Goal: Information Seeking & Learning: Learn about a topic

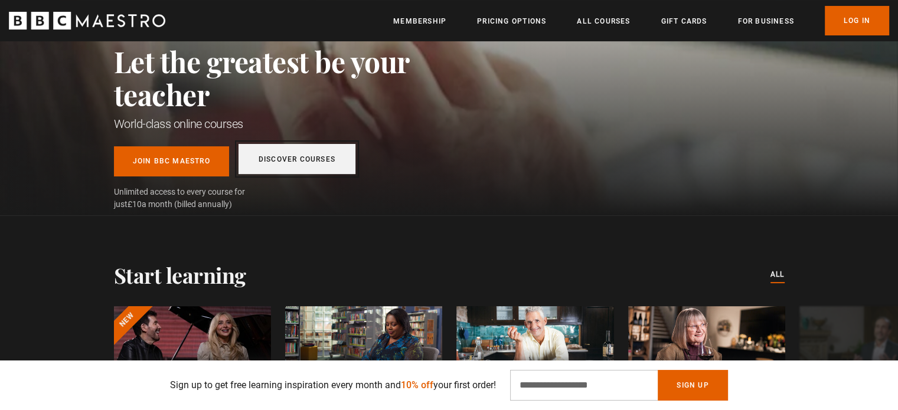
scroll to position [144, 0]
click at [282, 156] on link "Discover Courses" at bounding box center [297, 159] width 117 height 30
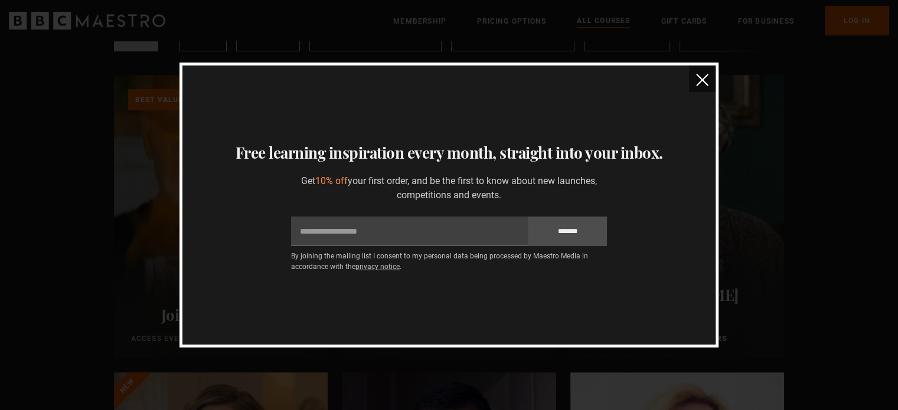
scroll to position [297, 0]
click at [703, 85] on img "close" at bounding box center [702, 80] width 12 height 12
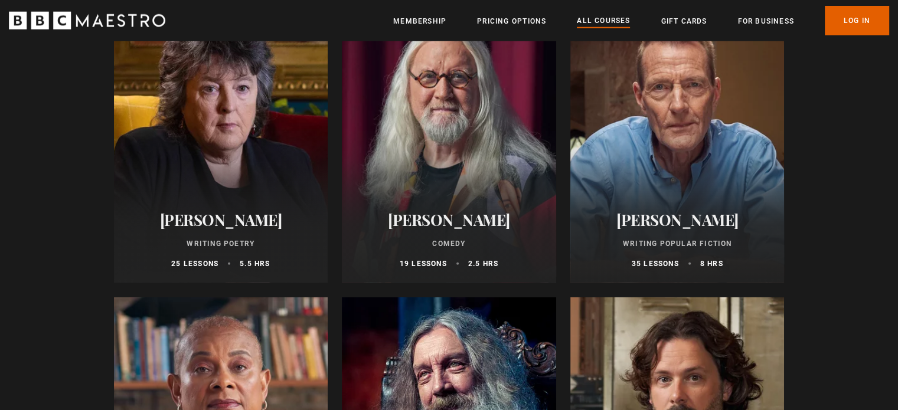
scroll to position [3052, 0]
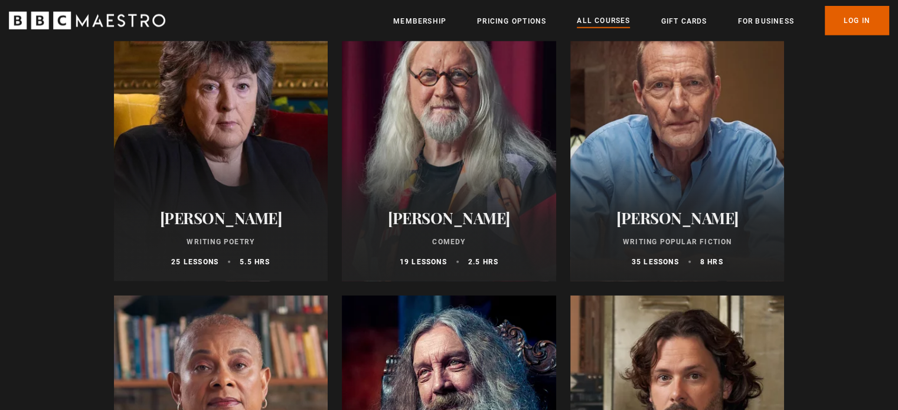
click at [227, 119] on div at bounding box center [221, 139] width 214 height 283
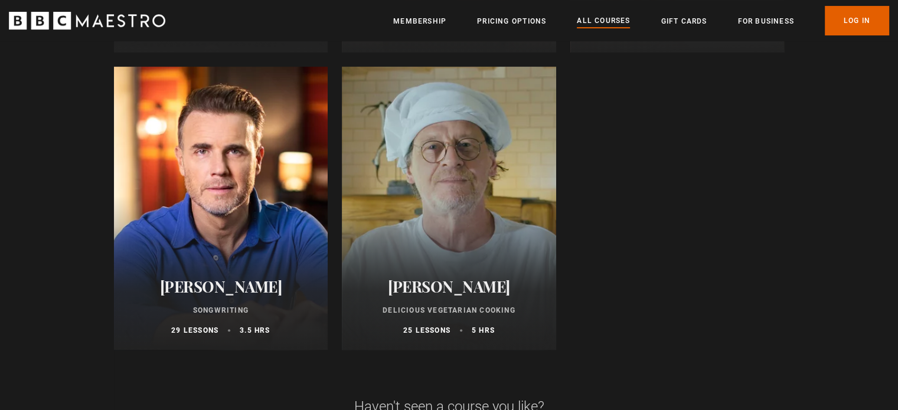
scroll to position [4773, 0]
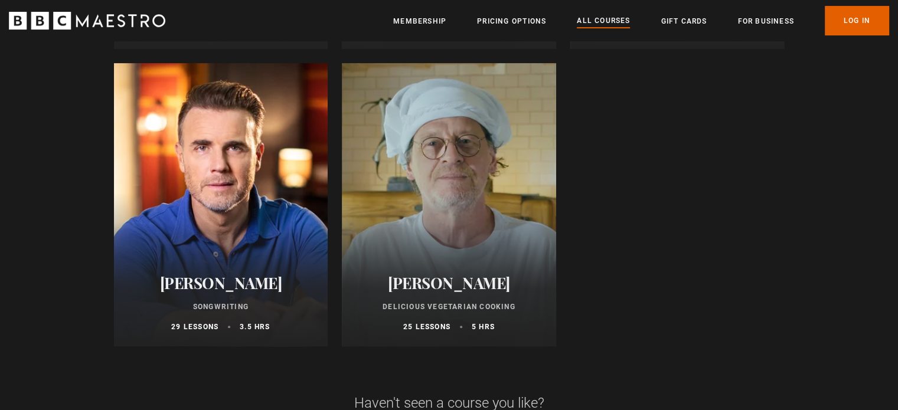
click at [250, 221] on div at bounding box center [221, 204] width 214 height 283
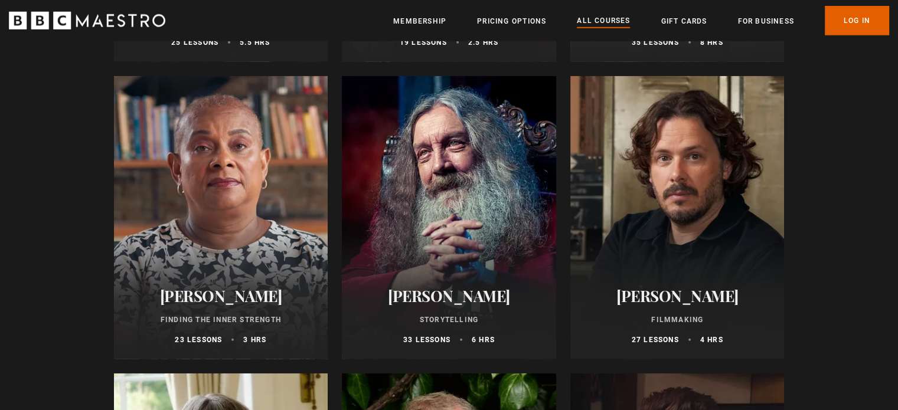
scroll to position [3271, 0]
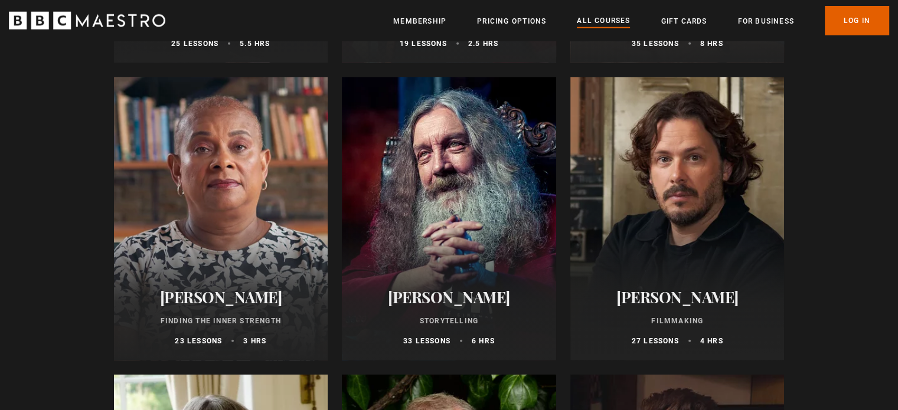
click at [431, 192] on div at bounding box center [449, 218] width 214 height 283
click at [199, 202] on div at bounding box center [221, 218] width 214 height 283
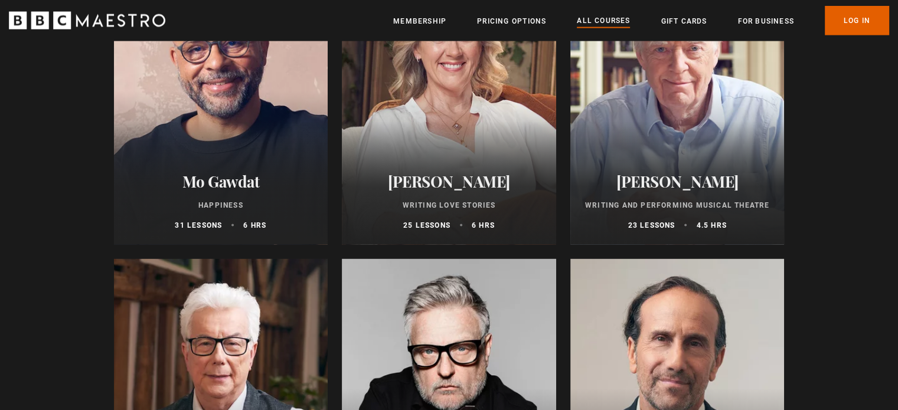
scroll to position [2466, 0]
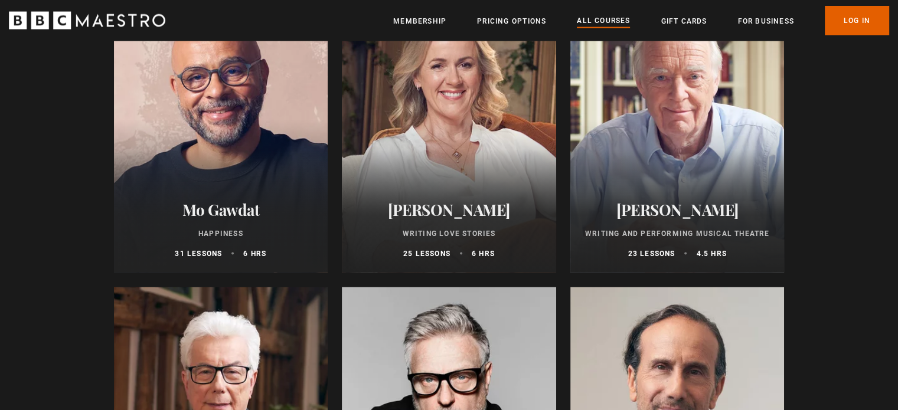
click at [238, 163] on div at bounding box center [221, 131] width 214 height 283
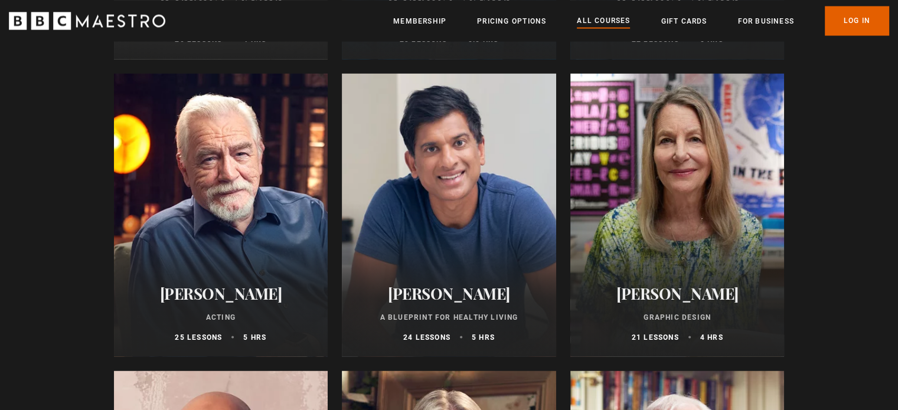
scroll to position [2071, 0]
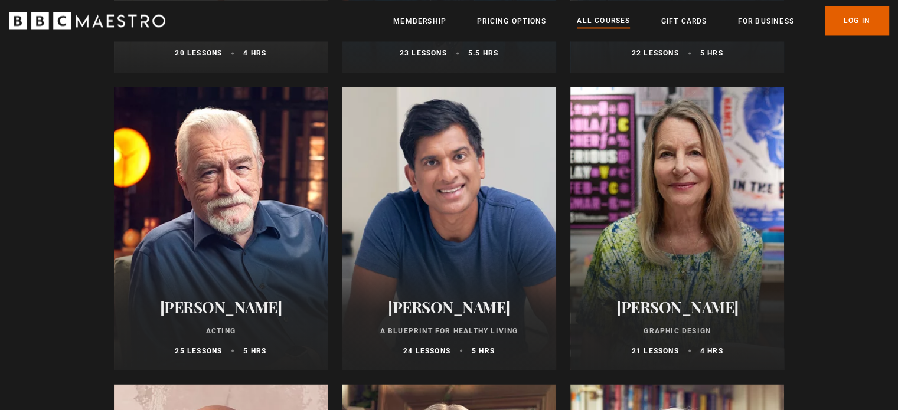
click at [492, 262] on div at bounding box center [449, 228] width 214 height 283
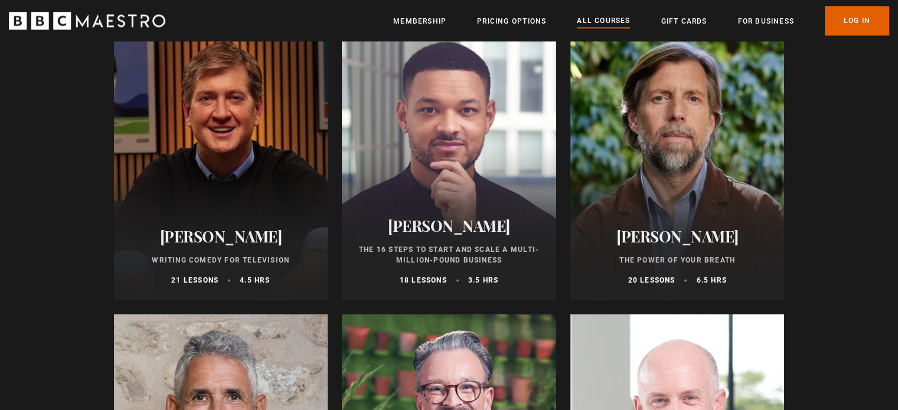
scroll to position [1533, 0]
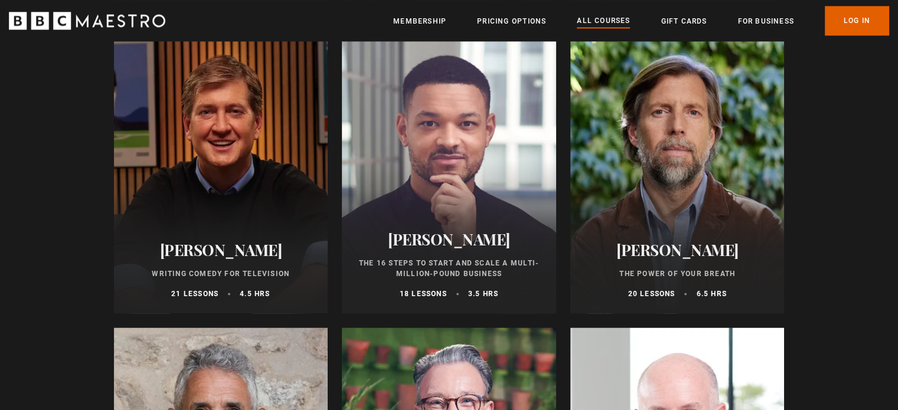
click at [497, 172] on div at bounding box center [449, 171] width 214 height 283
click at [681, 175] on div at bounding box center [677, 171] width 214 height 283
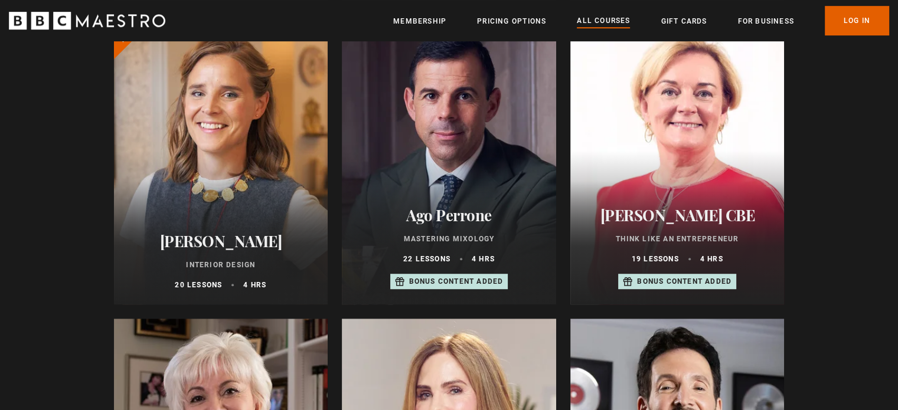
scroll to position [607, 0]
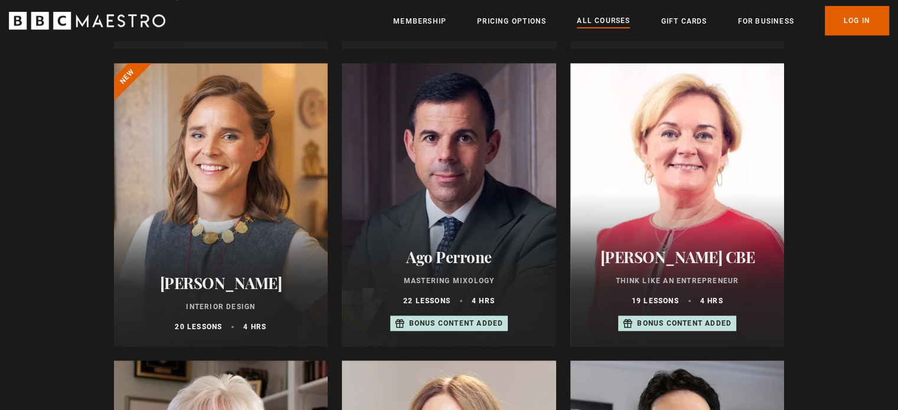
click at [651, 132] on div at bounding box center [677, 204] width 214 height 283
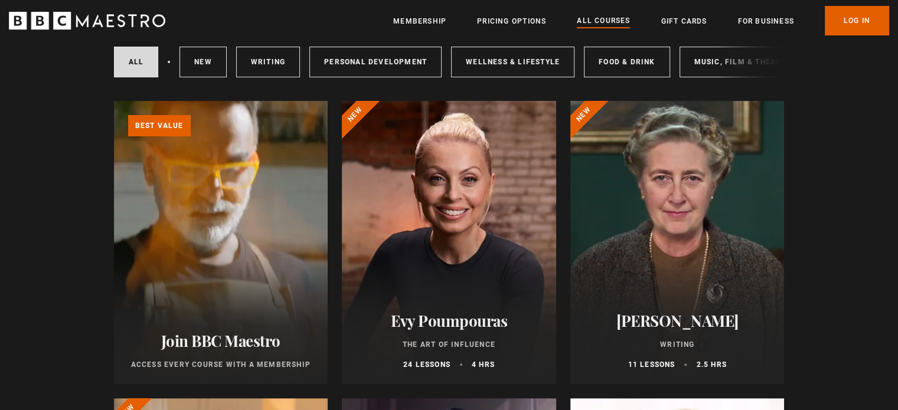
scroll to position [273, 0]
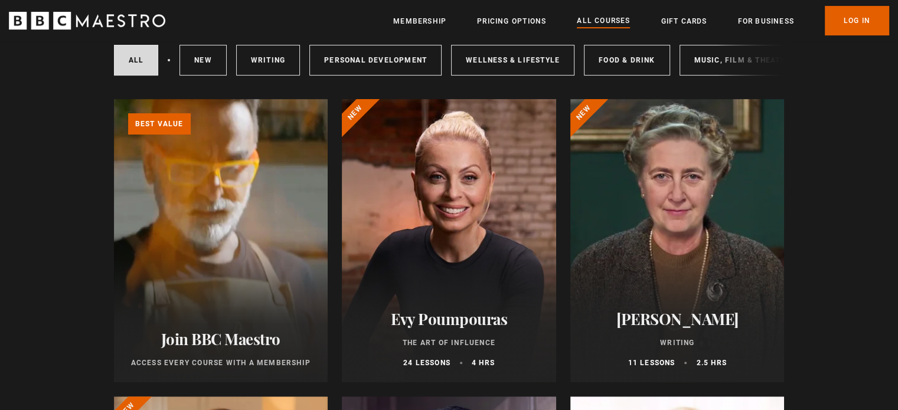
click at [507, 214] on div at bounding box center [449, 240] width 214 height 283
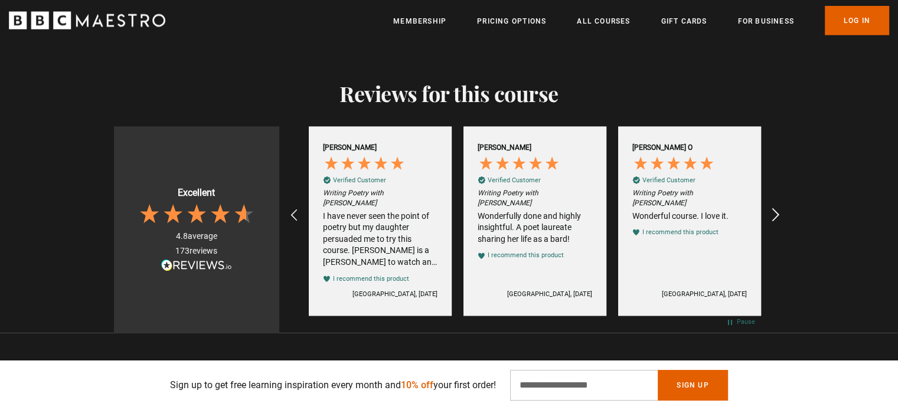
click at [781, 208] on icon "REVIEWS.io Carousel Scroll Right" at bounding box center [775, 216] width 17 height 17
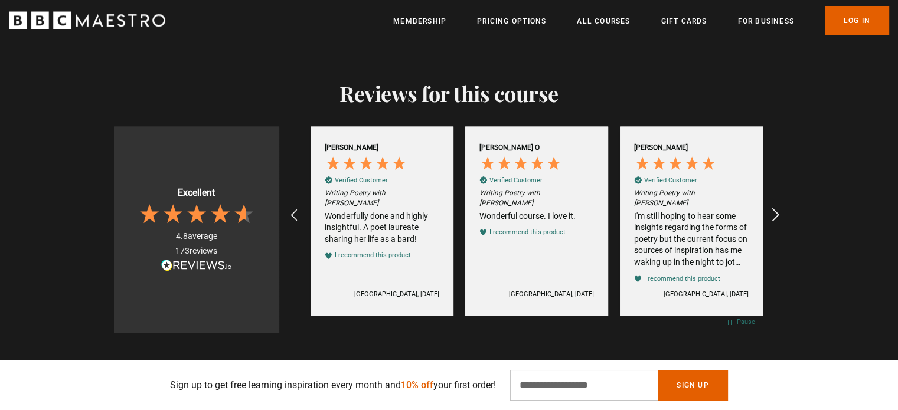
scroll to position [0, 1856]
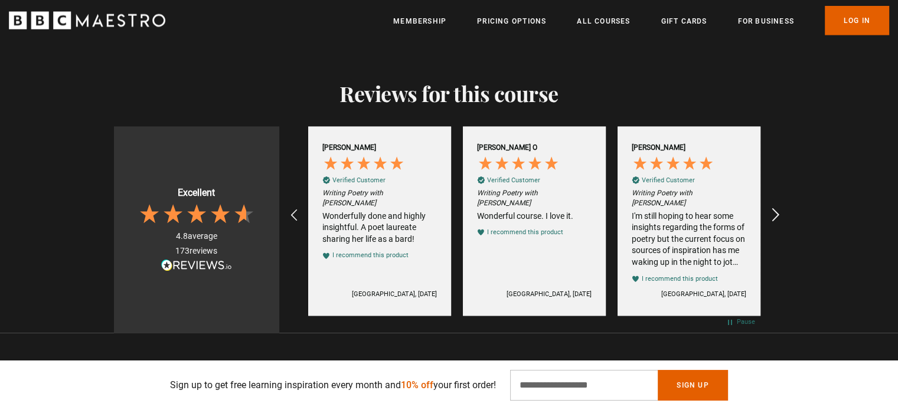
click at [776, 208] on icon "REVIEWS.io Carousel Scroll Right" at bounding box center [775, 216] width 17 height 17
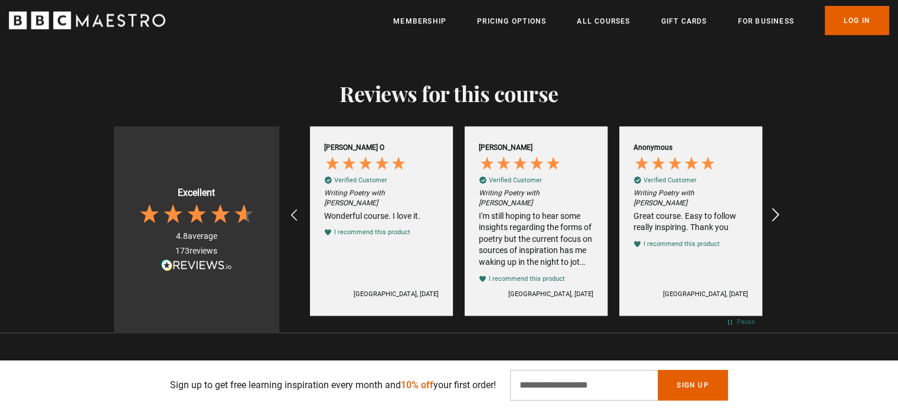
scroll to position [0, 2010]
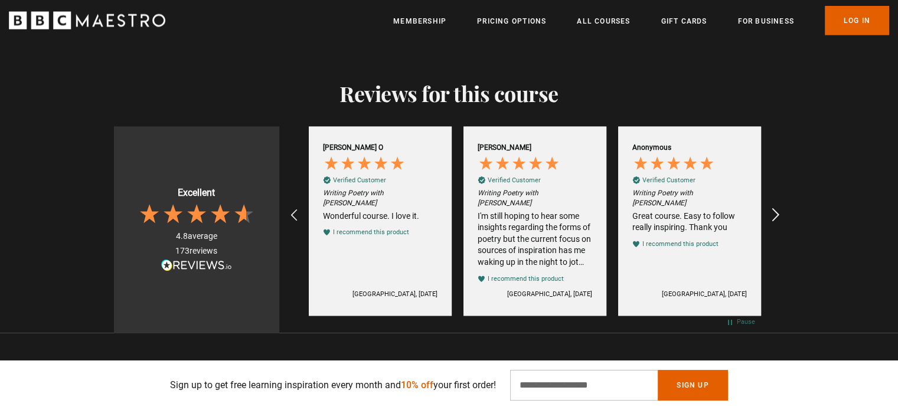
click at [776, 208] on icon "REVIEWS.io Carousel Scroll Right" at bounding box center [775, 216] width 17 height 17
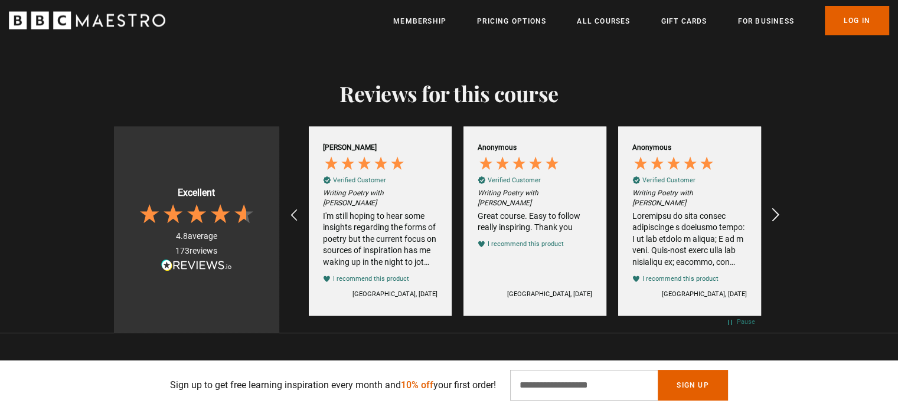
scroll to position [0, 2166]
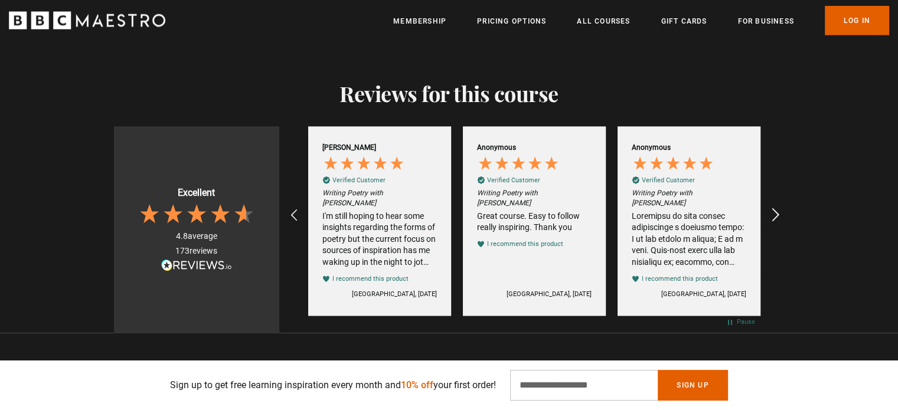
click at [776, 208] on icon "REVIEWS.io Carousel Scroll Right" at bounding box center [775, 216] width 17 height 17
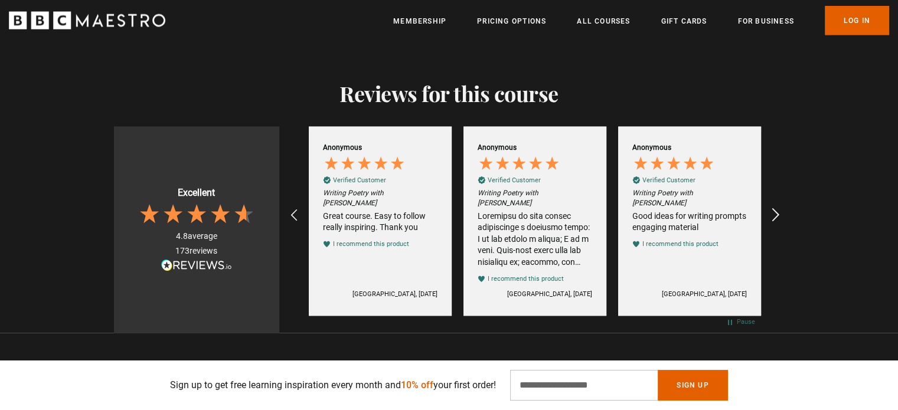
click at [776, 208] on icon "REVIEWS.io Carousel Scroll Right" at bounding box center [775, 216] width 17 height 17
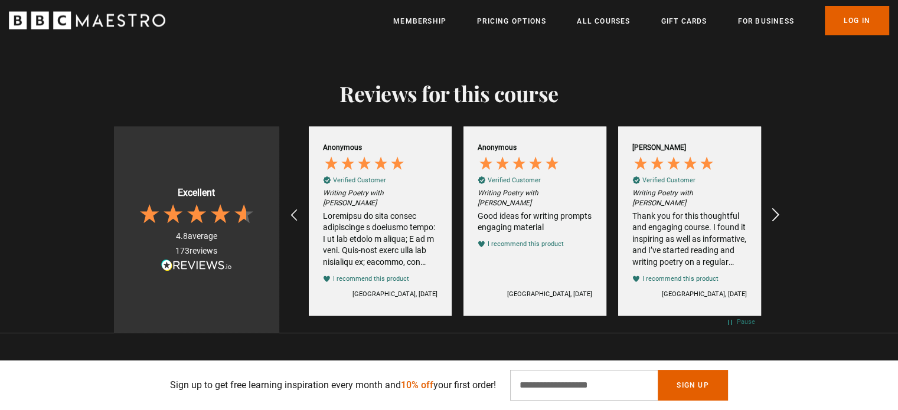
scroll to position [0, 2475]
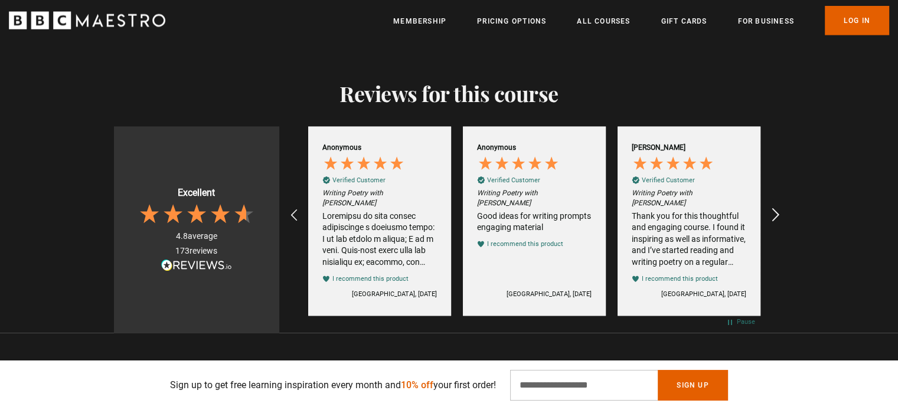
click at [776, 208] on icon "REVIEWS.io Carousel Scroll Right" at bounding box center [775, 216] width 17 height 17
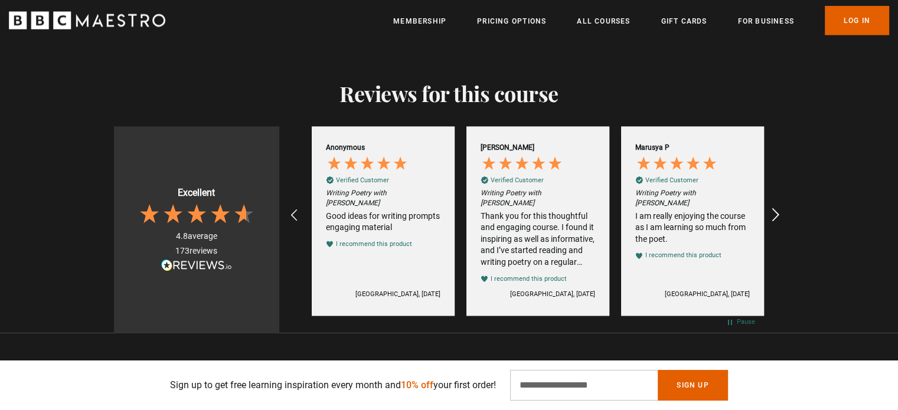
scroll to position [0, 2629]
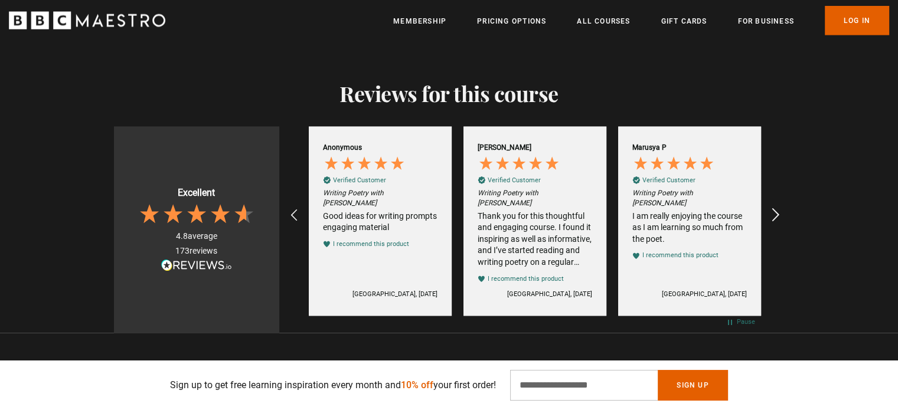
click at [776, 208] on icon "REVIEWS.io Carousel Scroll Right" at bounding box center [775, 216] width 17 height 17
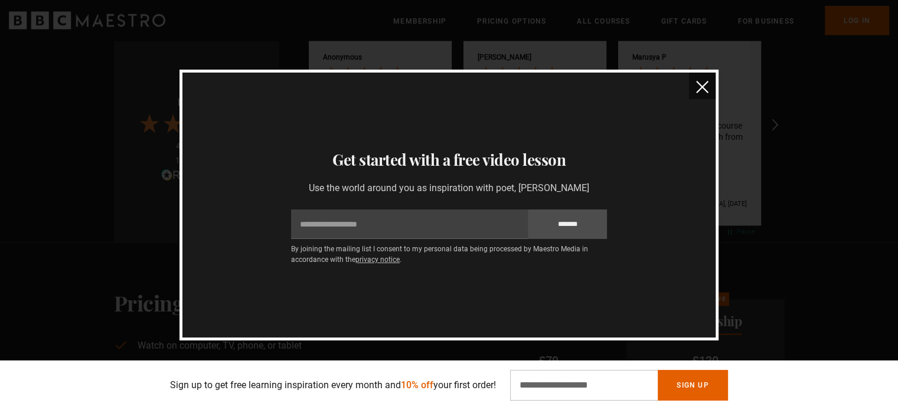
scroll to position [2447, 0]
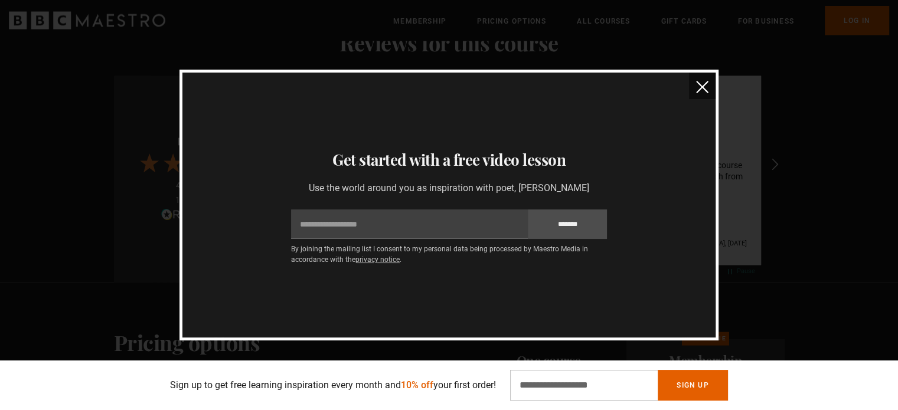
click at [696, 83] on img "close" at bounding box center [702, 87] width 12 height 12
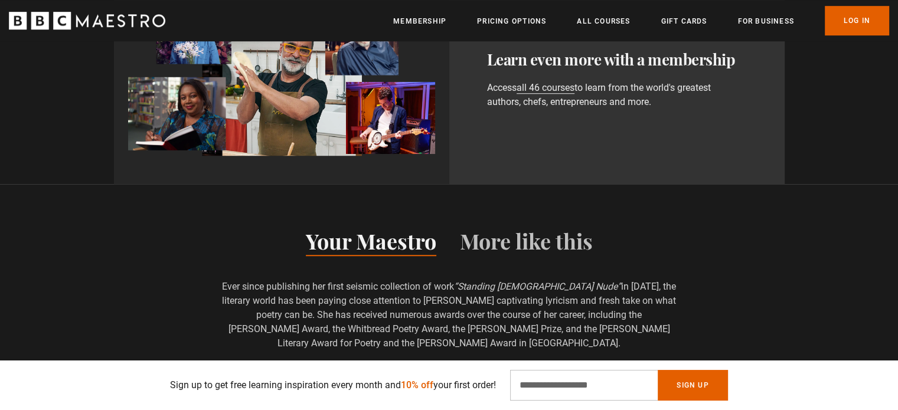
scroll to position [0, 0]
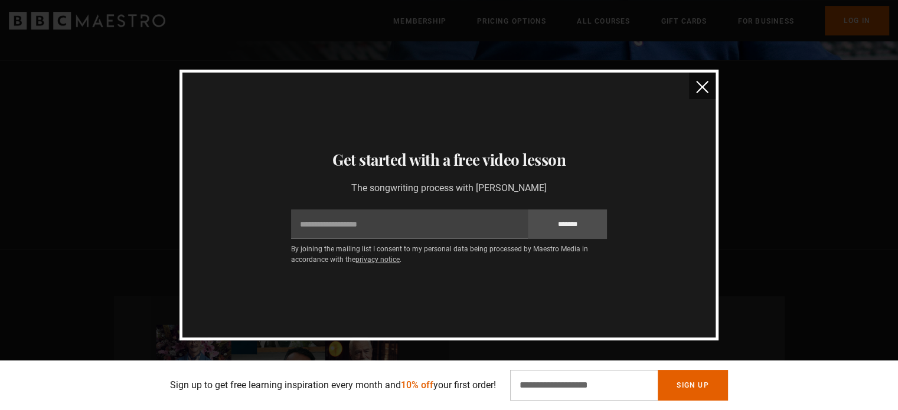
scroll to position [436, 0]
click at [706, 89] on img "close" at bounding box center [702, 87] width 12 height 12
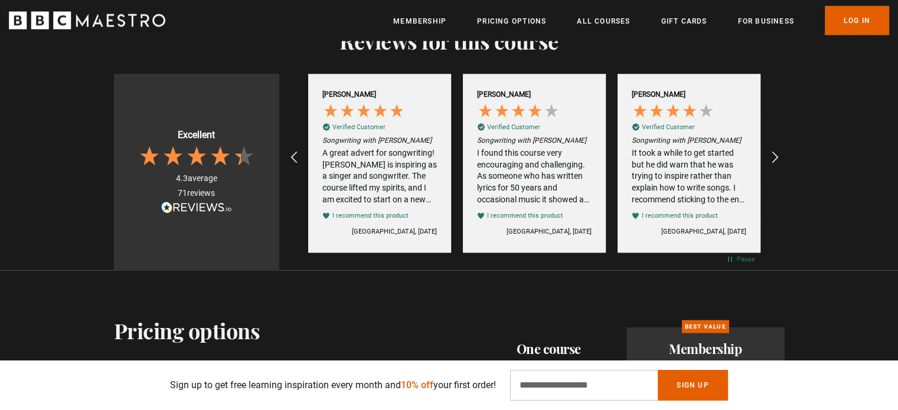
scroll to position [2392, 0]
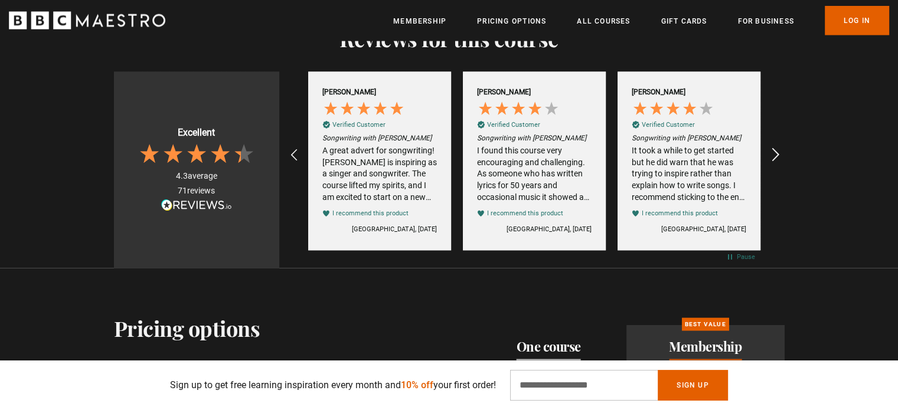
click at [780, 150] on icon "REVIEWS.io Carousel Scroll Right" at bounding box center [775, 156] width 17 height 17
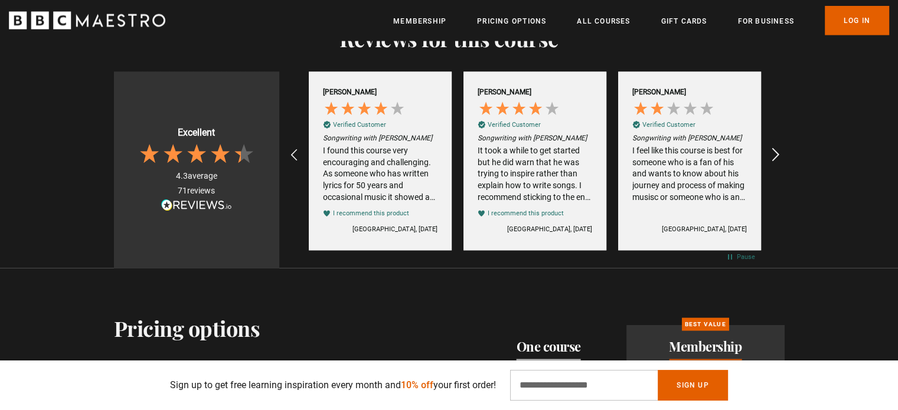
click at [780, 150] on icon "REVIEWS.io Carousel Scroll Right" at bounding box center [775, 156] width 17 height 17
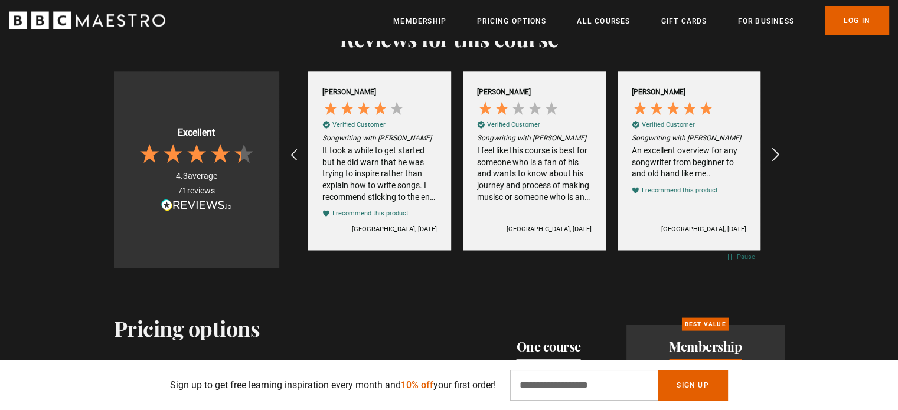
click at [780, 150] on icon "REVIEWS.io Carousel Scroll Right" at bounding box center [775, 156] width 17 height 17
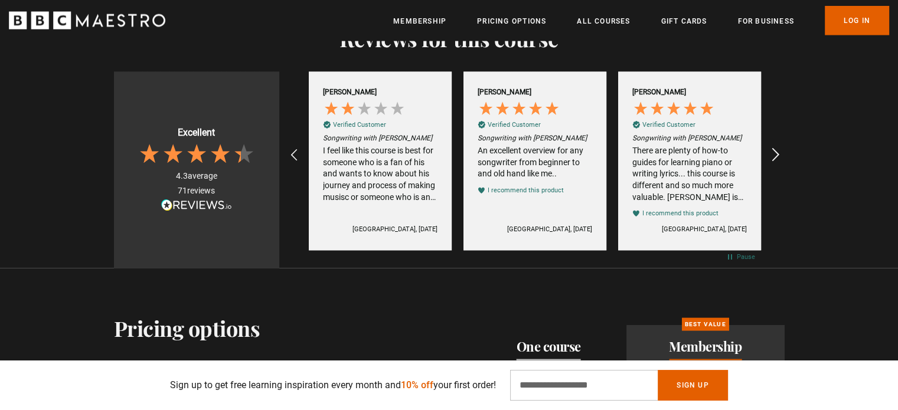
click at [780, 150] on icon "REVIEWS.io Carousel Scroll Right" at bounding box center [775, 156] width 17 height 17
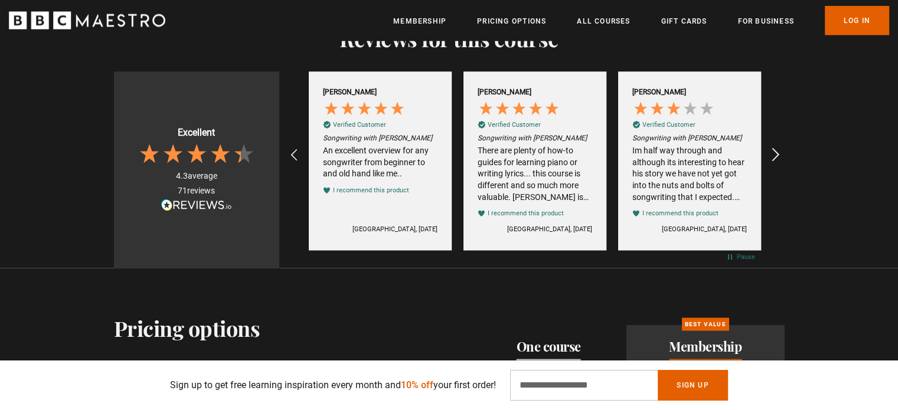
click at [780, 150] on icon "REVIEWS.io Carousel Scroll Right" at bounding box center [775, 156] width 17 height 17
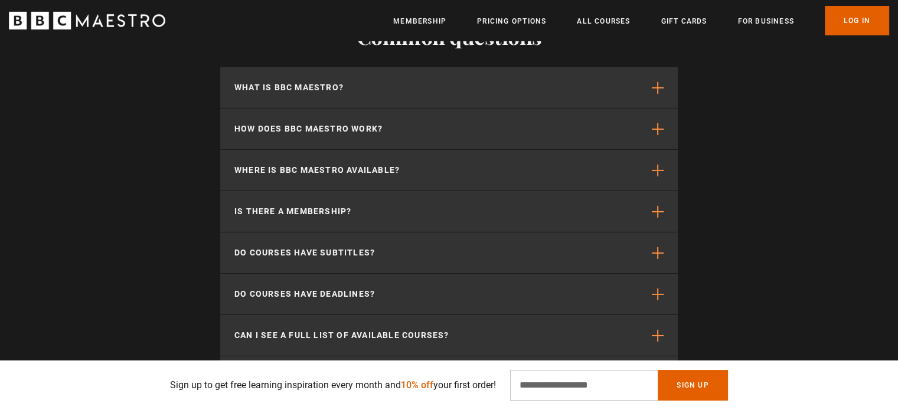
scroll to position [3878, 0]
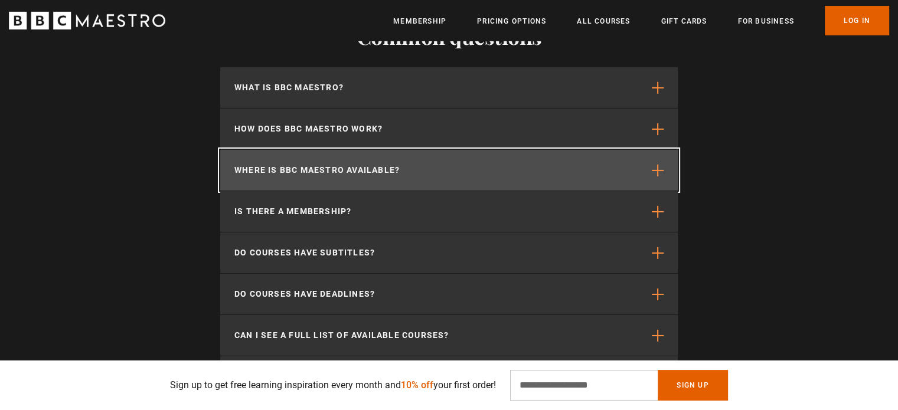
click at [660, 172] on span "button" at bounding box center [658, 171] width 12 height 12
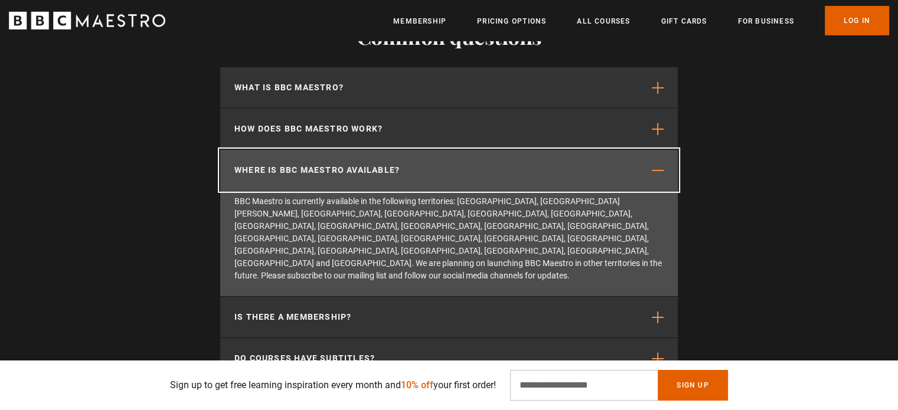
click at [660, 172] on span "button" at bounding box center [658, 171] width 12 height 12
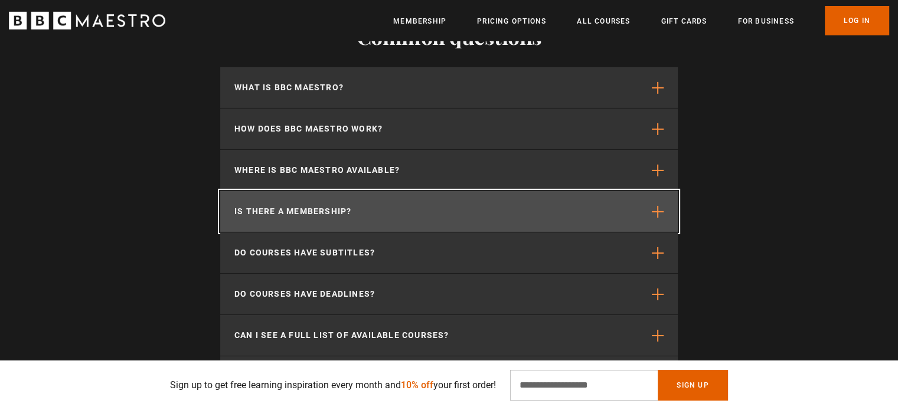
click at [652, 200] on button "Is there a membership?" at bounding box center [449, 211] width 458 height 41
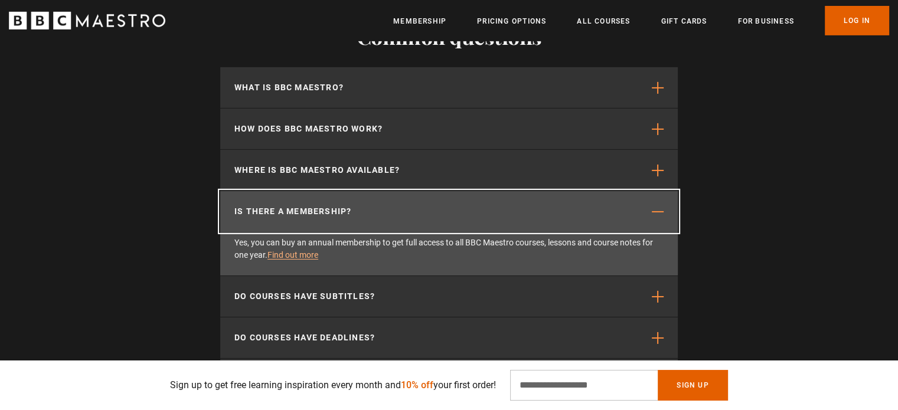
click at [652, 200] on button "Is there a membership?" at bounding box center [449, 211] width 458 height 41
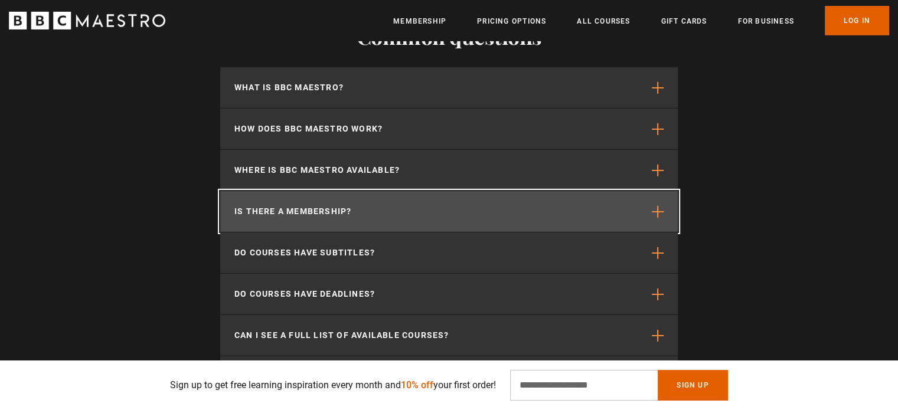
click at [652, 200] on button "Is there a membership?" at bounding box center [449, 211] width 458 height 41
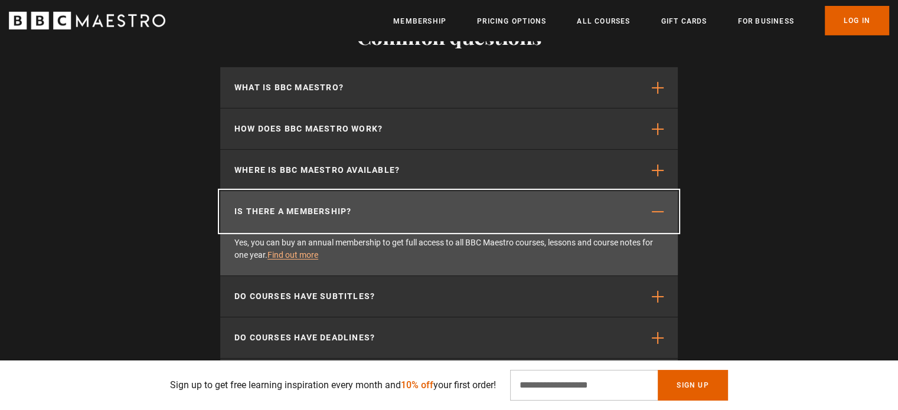
click at [652, 200] on button "Is there a membership?" at bounding box center [449, 211] width 458 height 41
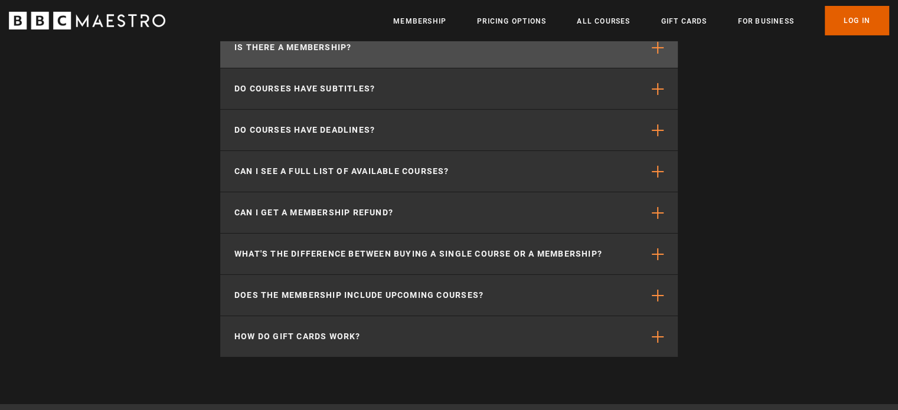
scroll to position [4047, 0]
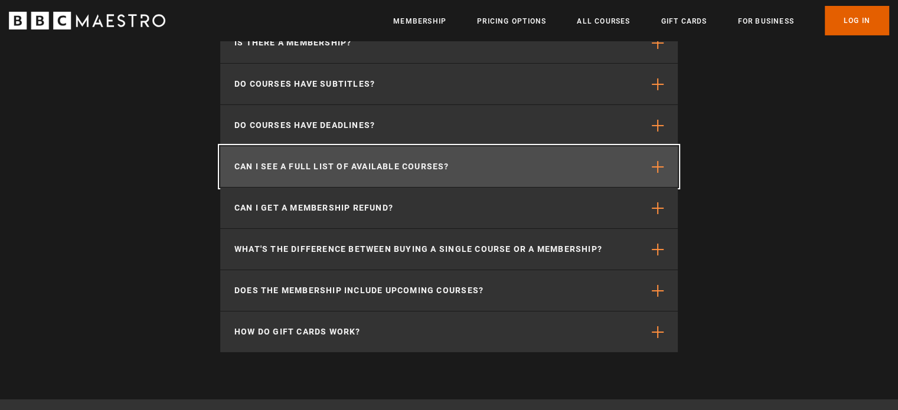
click at [632, 164] on button "Can I see a full list of available courses?" at bounding box center [449, 166] width 458 height 41
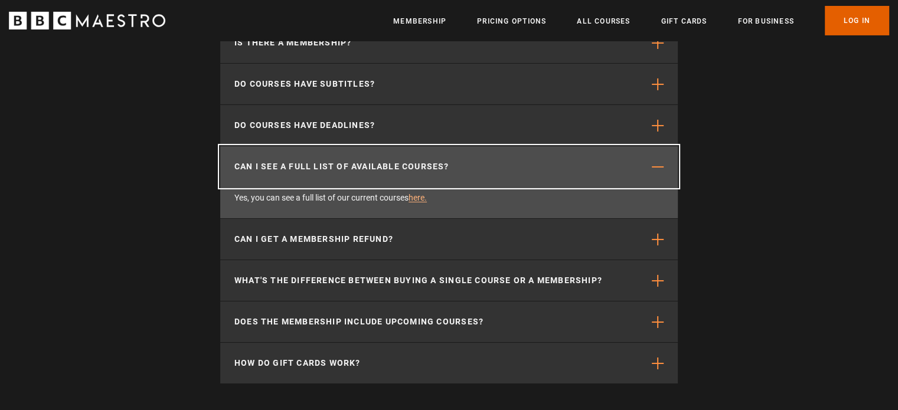
click at [632, 164] on button "Can I see a full list of available courses?" at bounding box center [449, 166] width 458 height 41
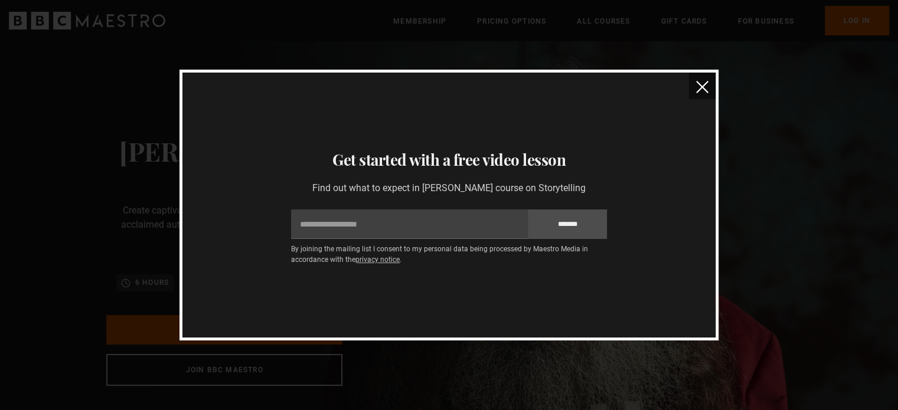
click at [694, 86] on button "close" at bounding box center [702, 86] width 27 height 27
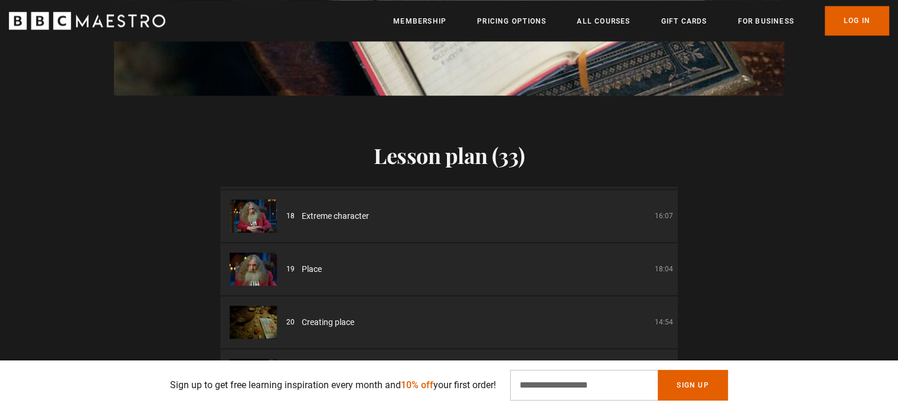
scroll to position [904, 0]
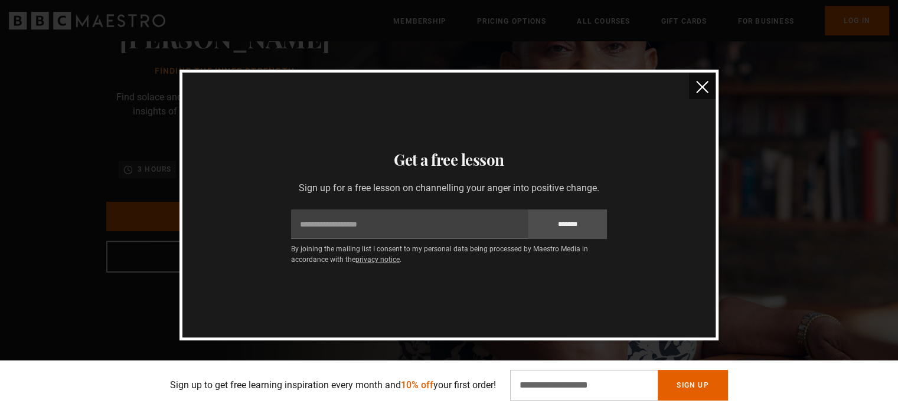
scroll to position [26, 0]
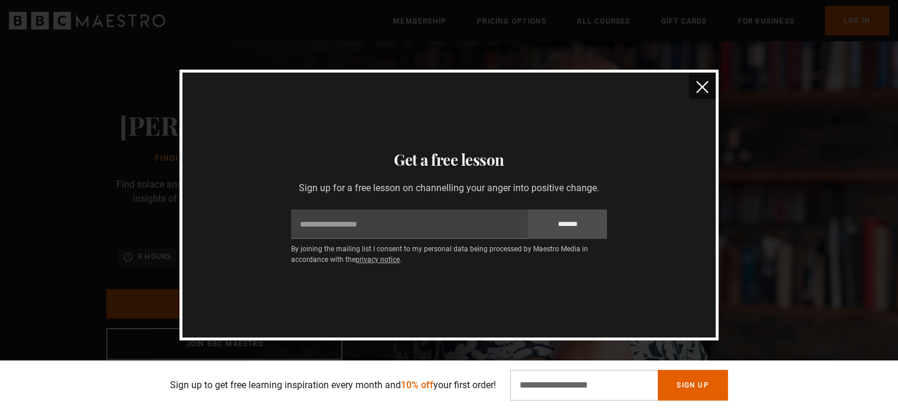
click at [704, 92] on img "close" at bounding box center [702, 87] width 12 height 12
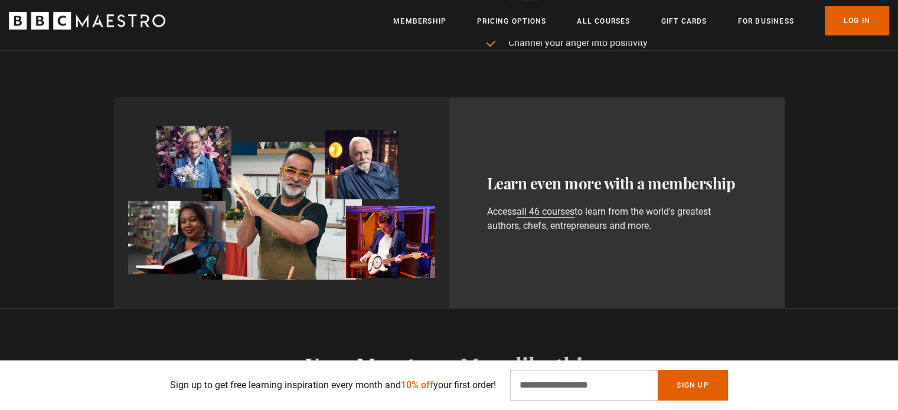
scroll to position [629, 0]
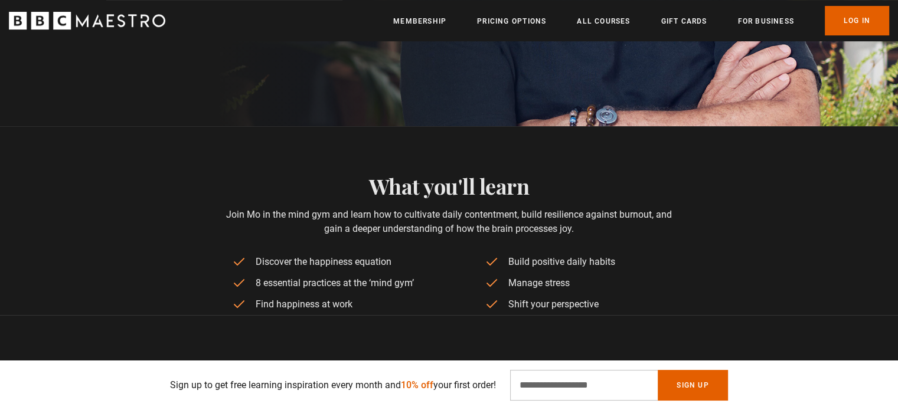
scroll to position [354, 0]
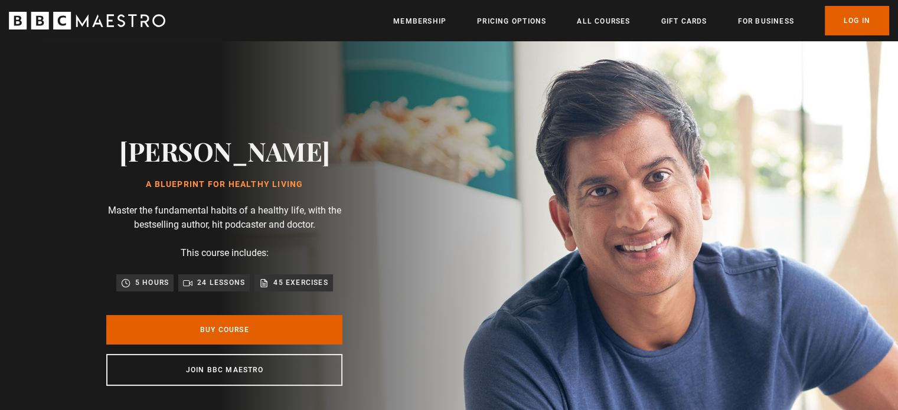
scroll to position [0, 309]
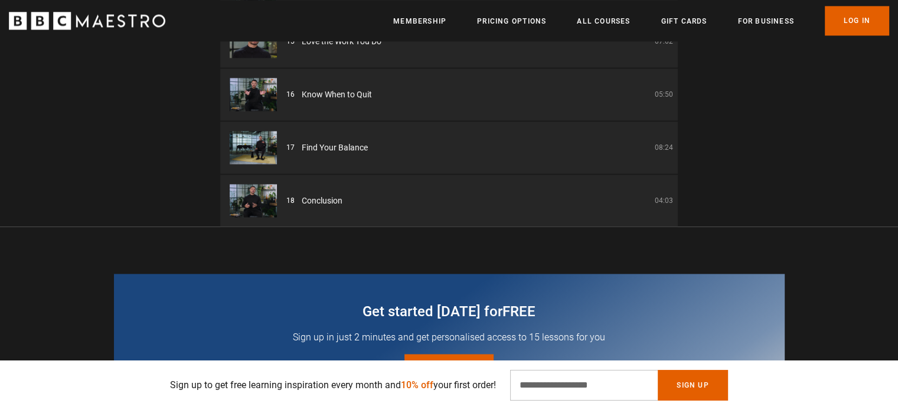
scroll to position [1736, 0]
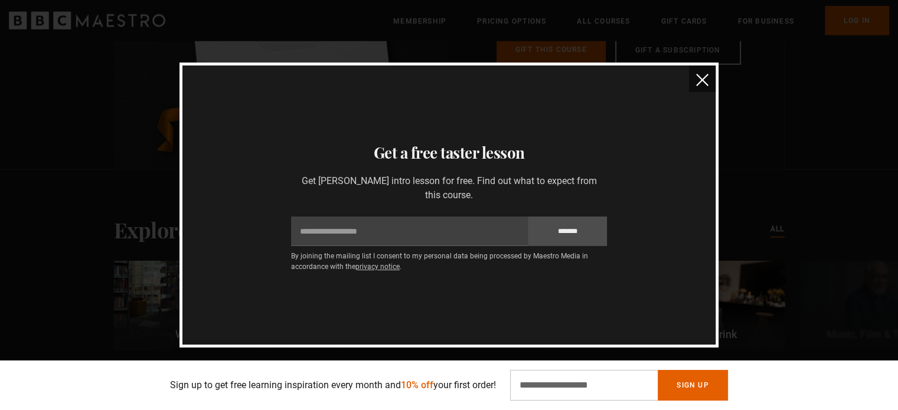
scroll to position [3133, 0]
click at [697, 82] on img "close" at bounding box center [702, 80] width 12 height 12
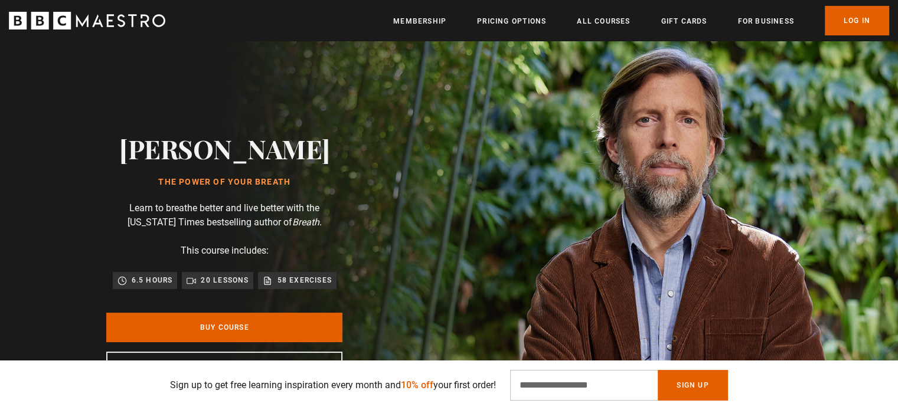
scroll to position [0, 0]
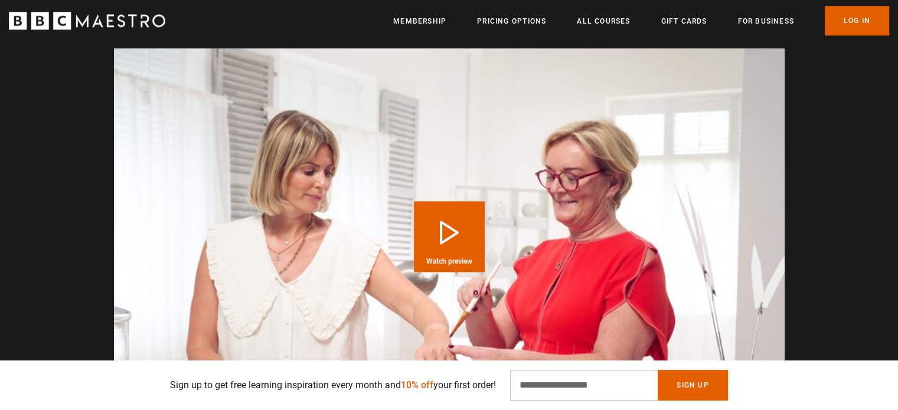
scroll to position [0, 619]
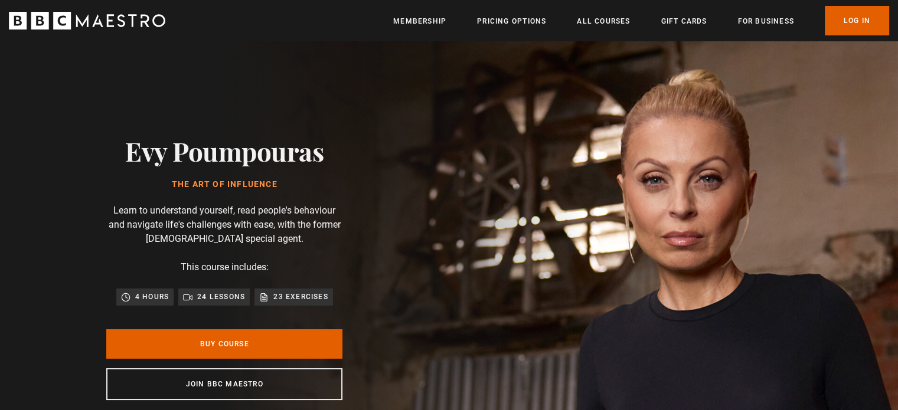
scroll to position [0, 309]
